Goal: Find specific page/section: Find specific page/section

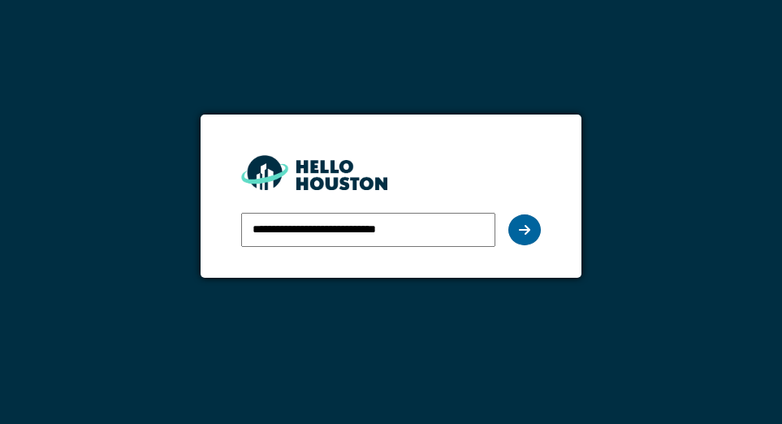
click at [515, 227] on div at bounding box center [524, 229] width 32 height 31
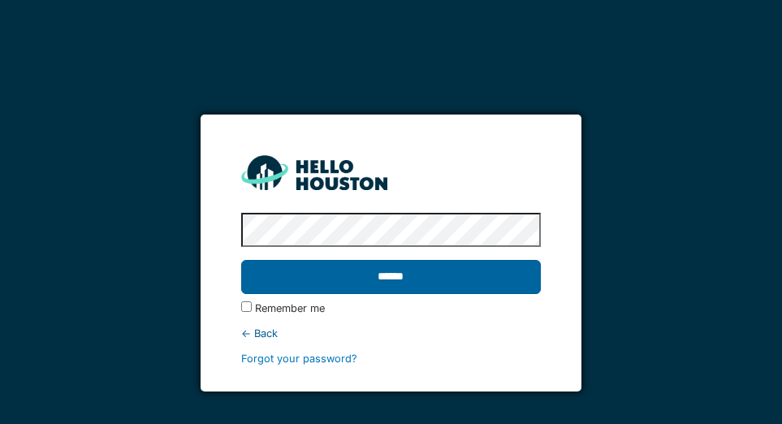
click at [449, 285] on input "******" at bounding box center [391, 277] width 300 height 34
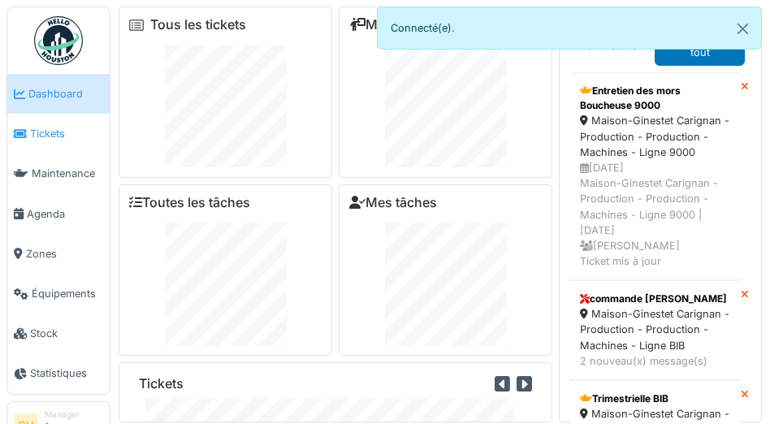
click at [49, 139] on span "Tickets" at bounding box center [66, 133] width 73 height 15
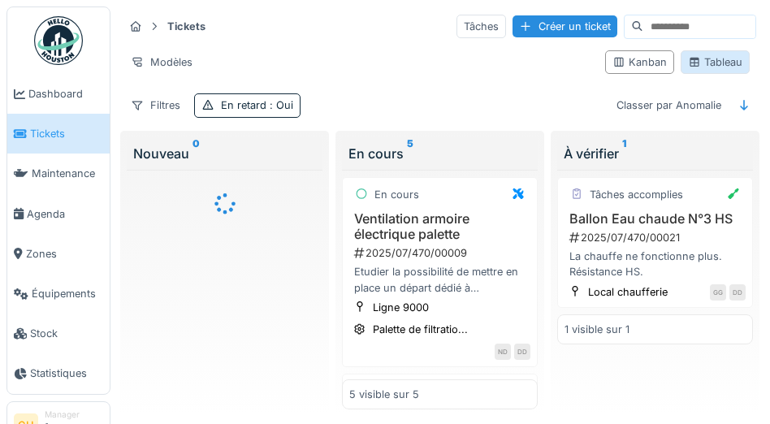
click at [710, 64] on div "Tableau" at bounding box center [715, 61] width 54 height 15
